Goal: Task Accomplishment & Management: Complete application form

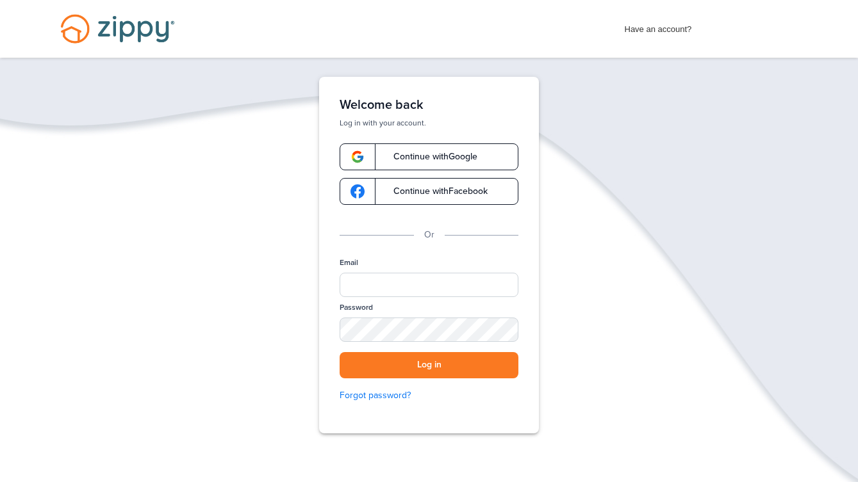
click at [458, 160] on span "Continue with Google" at bounding box center [429, 156] width 97 height 9
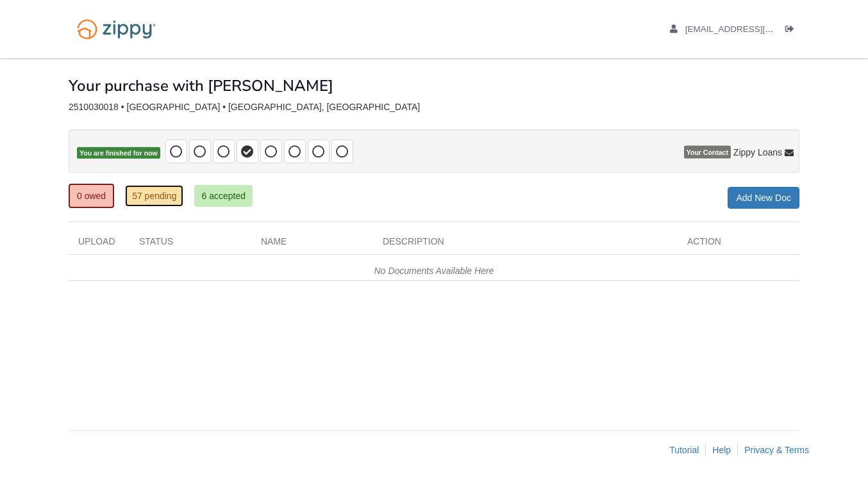
click at [149, 194] on link "57 pending" at bounding box center [154, 196] width 58 height 22
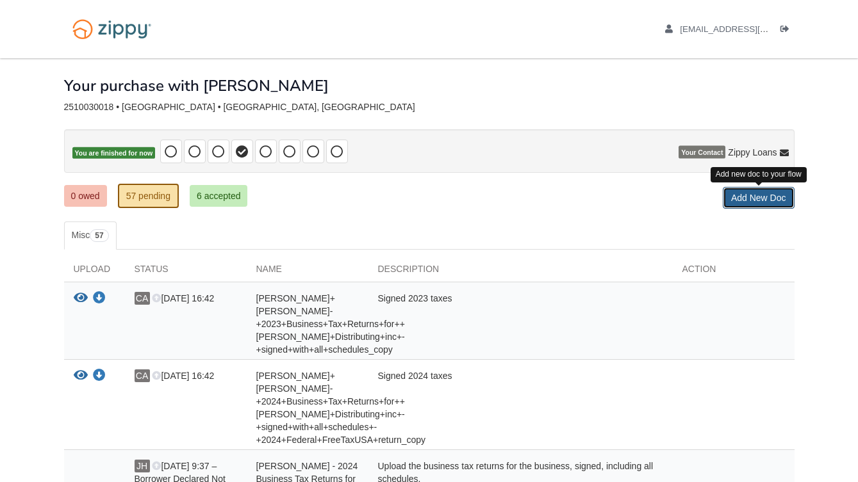
click at [760, 199] on link "Add New Doc" at bounding box center [759, 198] width 72 height 22
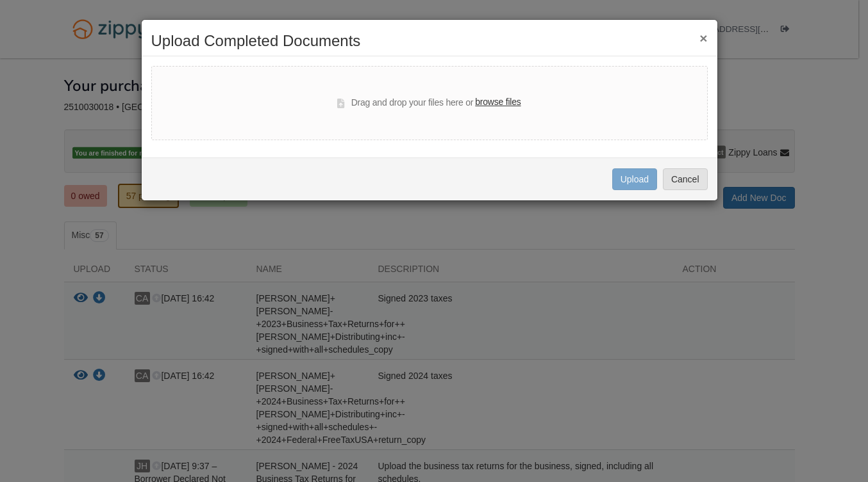
click at [484, 103] on label "browse files" at bounding box center [497, 102] width 45 height 14
click at [0, 0] on input "browse files" at bounding box center [0, 0] width 0 height 0
click at [504, 99] on label "browse files" at bounding box center [497, 102] width 45 height 14
click at [0, 0] on input "browse files" at bounding box center [0, 0] width 0 height 0
select select "****"
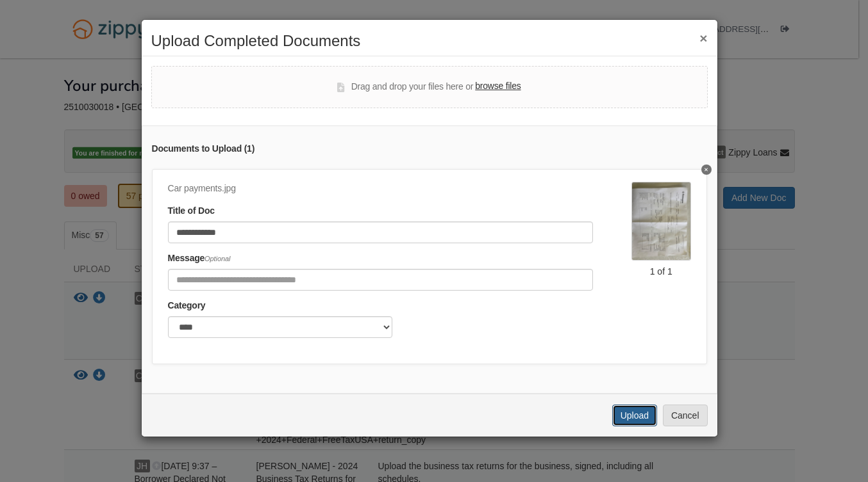
click at [632, 424] on button "Upload" at bounding box center [634, 416] width 45 height 22
